Goal: Check status: Check status

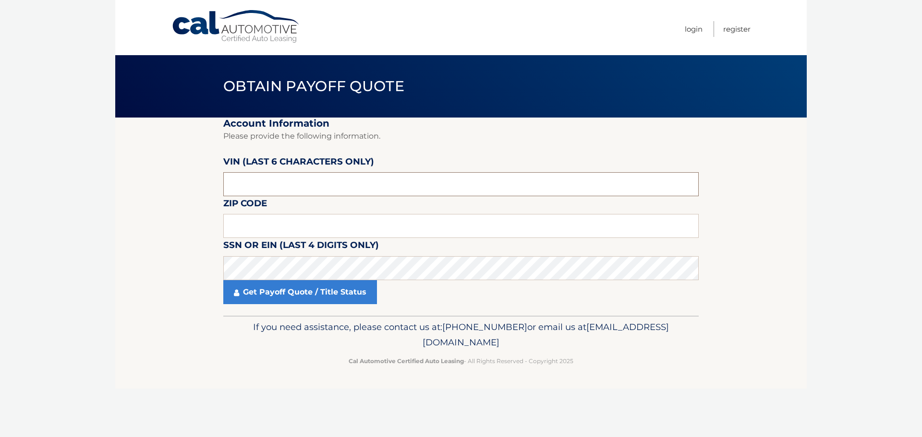
click at [294, 181] on input "text" at bounding box center [460, 184] width 475 height 24
type input "008689"
type input "19518"
click button "For Originating Dealer" at bounding box center [0, 0] width 0 height 0
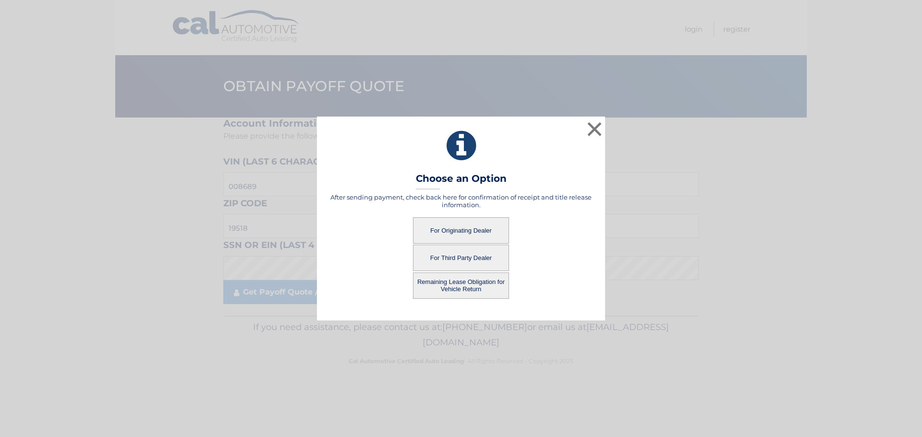
click at [462, 225] on button "For Originating Dealer" at bounding box center [461, 231] width 96 height 26
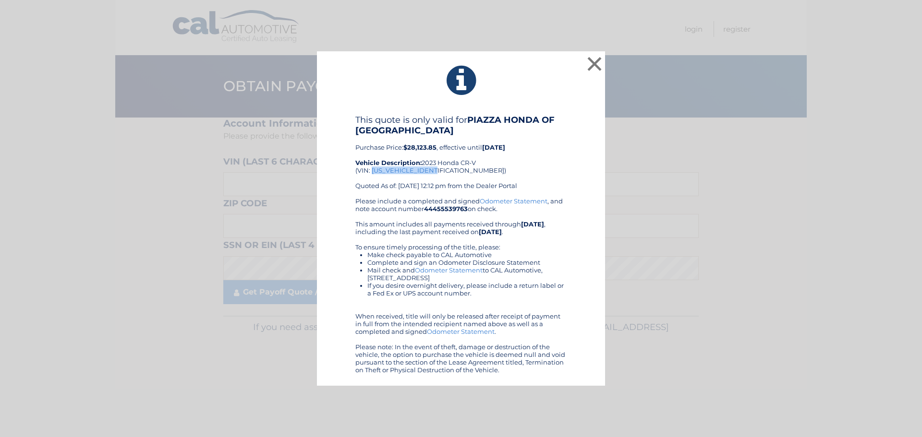
drag, startPoint x: 441, startPoint y: 171, endPoint x: 372, endPoint y: 172, distance: 68.7
click at [372, 172] on div "This quote is only valid for PIAZZA HONDA OF POTTSTOWN Purchase Price: $28,123.…" at bounding box center [460, 156] width 211 height 83
copy div "[US_VEHICLE_IDENTIFICATION_NUMBER]"
click at [547, 277] on li "Mail check and Odometer Statement to CAL Automotive, [STREET_ADDRESS]" at bounding box center [466, 274] width 199 height 15
click at [523, 86] on icon at bounding box center [461, 80] width 264 height 35
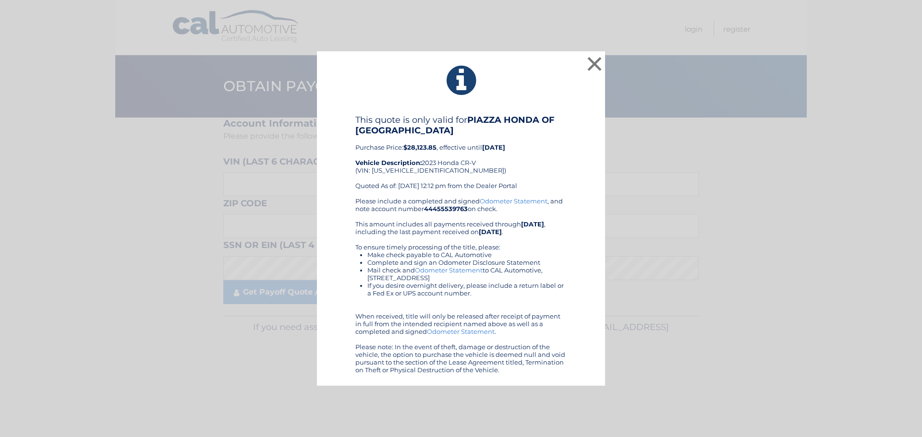
click at [513, 202] on link "Odometer Statement" at bounding box center [514, 201] width 68 height 8
